Goal: Information Seeking & Learning: Learn about a topic

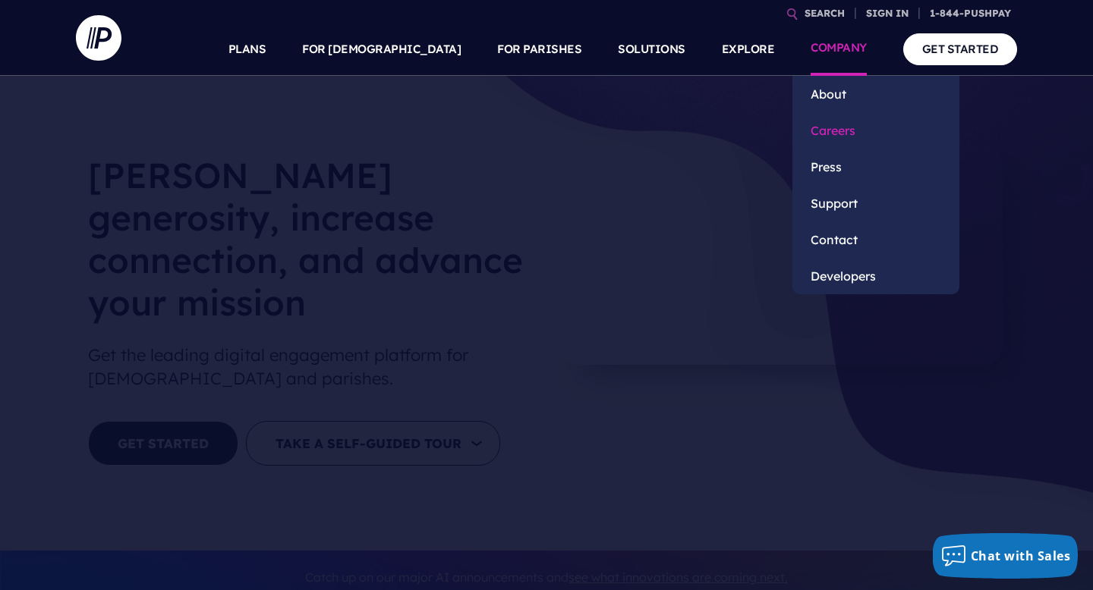
click at [830, 130] on link "Careers" at bounding box center [875, 130] width 167 height 36
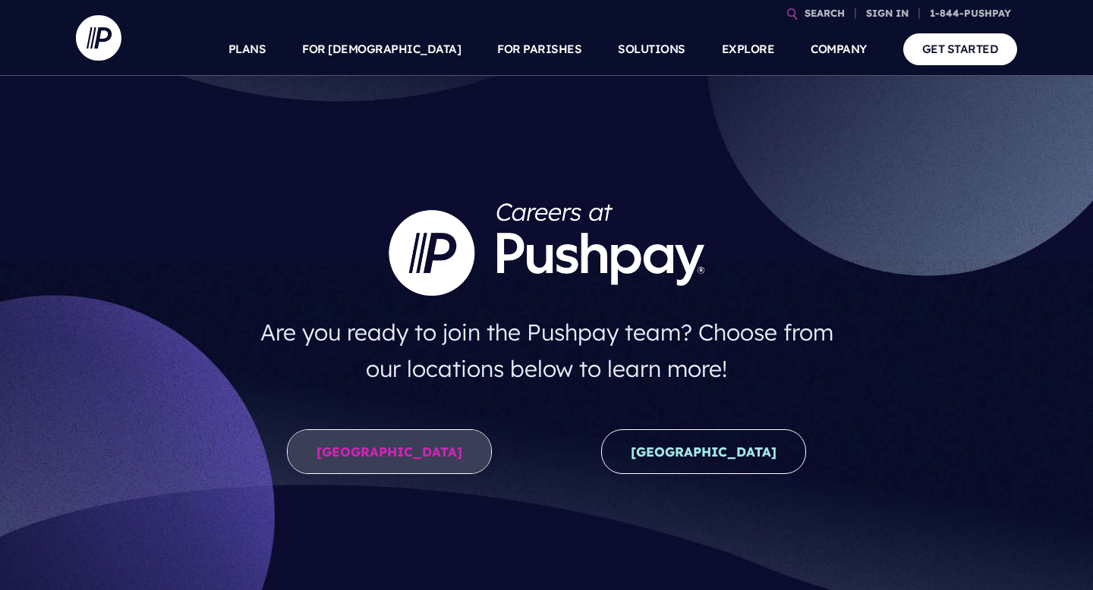
click at [414, 451] on link "United States" at bounding box center [389, 451] width 205 height 45
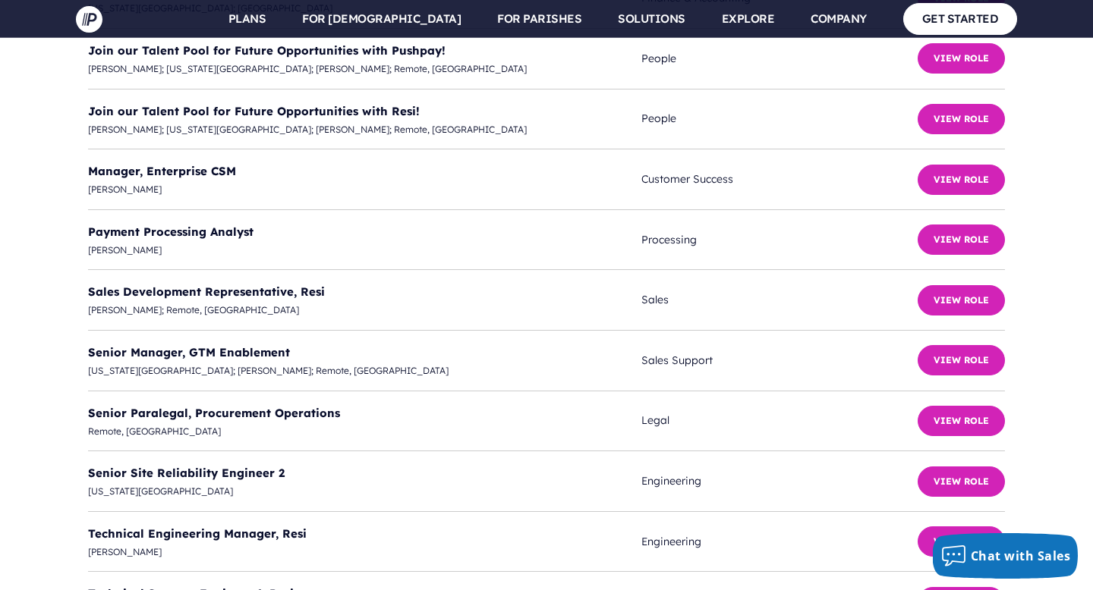
scroll to position [4369, 0]
